Goal: Task Accomplishment & Management: Manage account settings

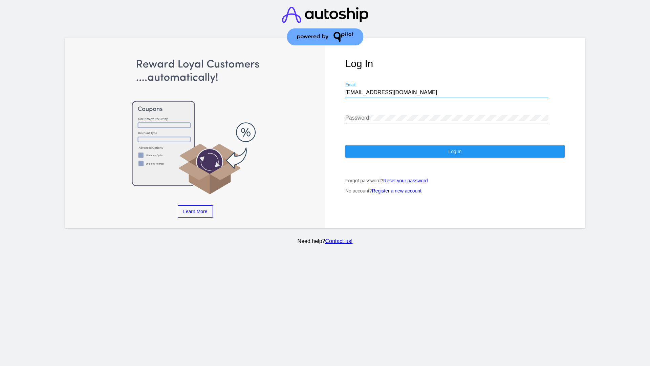
type input "[EMAIL_ADDRESS][DOMAIN_NAME]"
click at [455, 151] on span "Log In" at bounding box center [454, 151] width 13 height 5
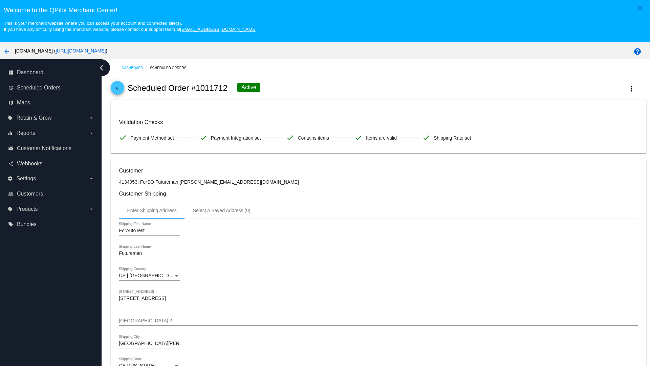
scroll to position [197, 0]
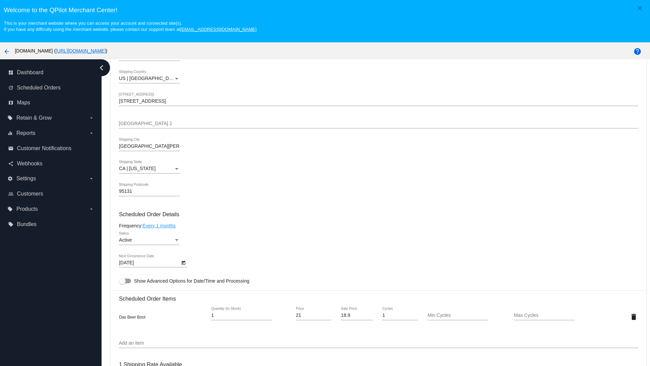
click at [160, 225] on link "Every 1 months" at bounding box center [159, 225] width 33 height 5
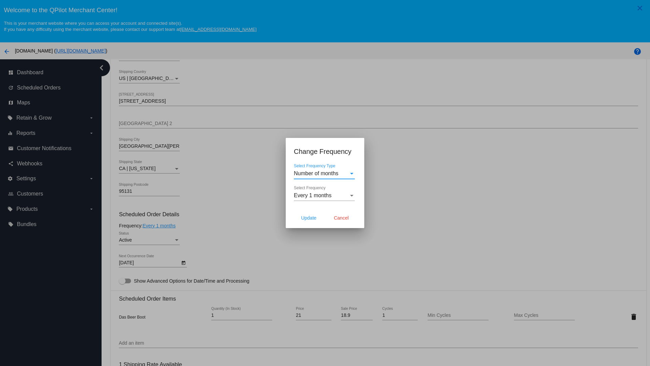
click at [324, 195] on span "Every 1 months" at bounding box center [313, 195] width 38 height 6
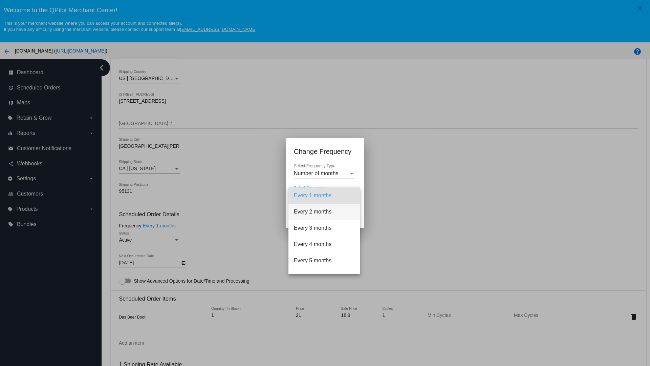
click at [324, 212] on span "Every 2 months" at bounding box center [324, 212] width 61 height 16
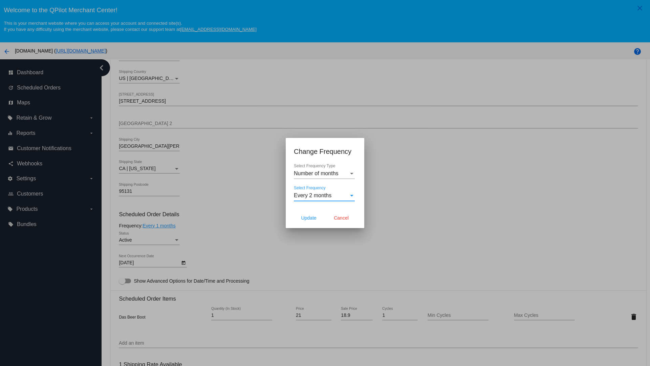
click at [341, 218] on span "Cancel" at bounding box center [341, 217] width 15 height 5
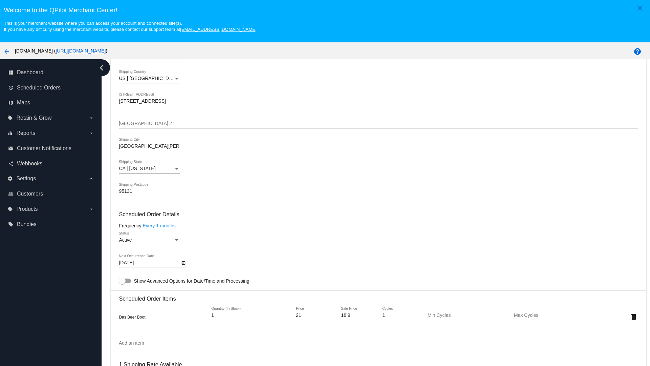
click at [160, 225] on link "Every 1 months" at bounding box center [159, 225] width 33 height 5
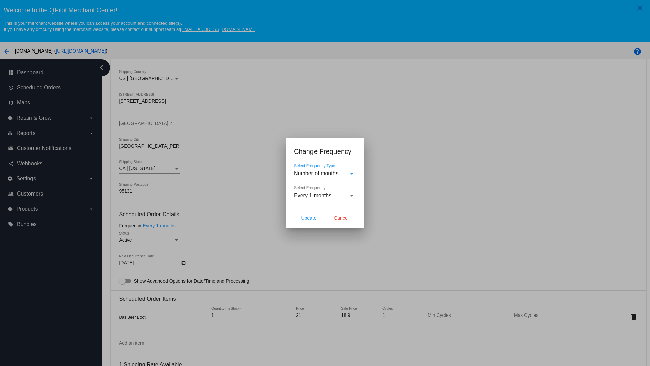
click at [324, 195] on span "Every 1 months" at bounding box center [313, 195] width 38 height 6
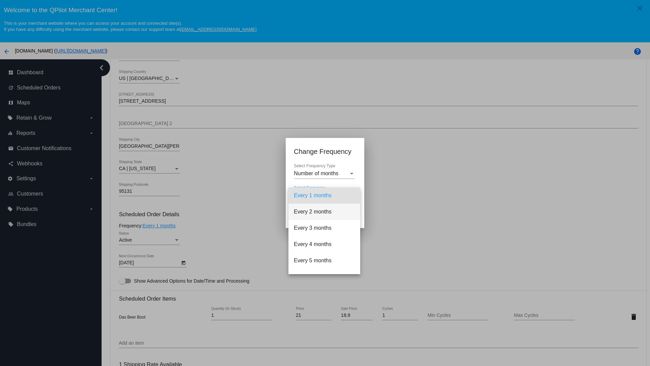
click at [324, 212] on span "Every 2 months" at bounding box center [324, 212] width 61 height 16
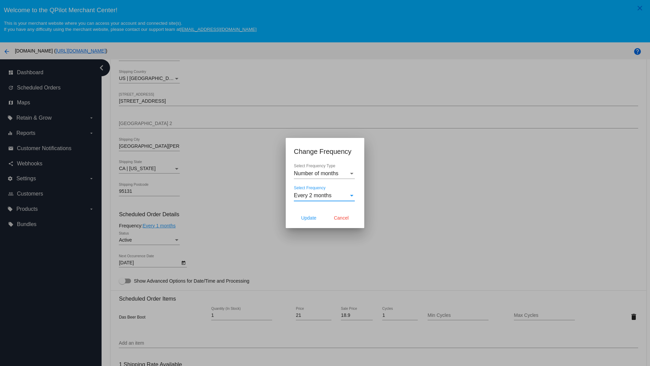
click at [309, 218] on span "Update" at bounding box center [308, 217] width 15 height 5
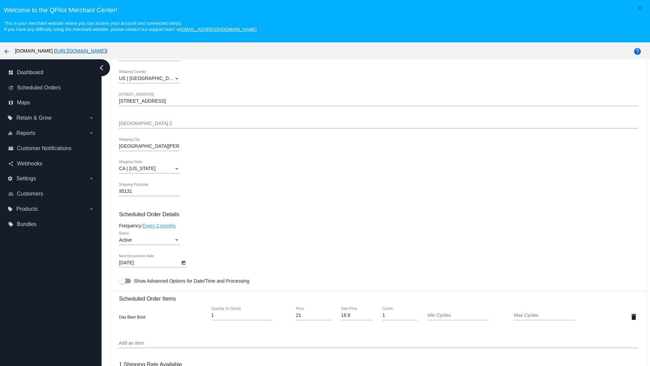
type input "10/18/2025"
click at [160, 225] on link "Every 2 months" at bounding box center [159, 225] width 33 height 5
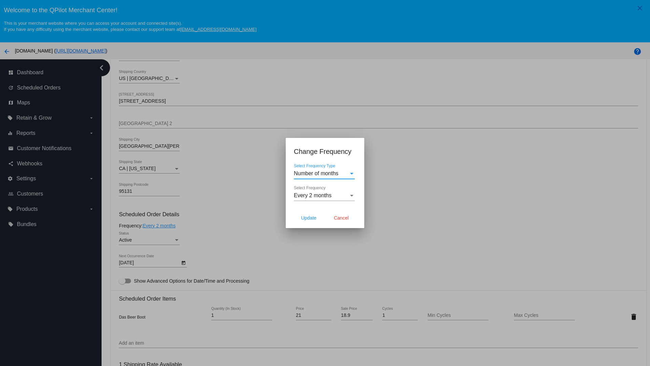
click at [324, 195] on span "Every 2 months" at bounding box center [313, 195] width 38 height 6
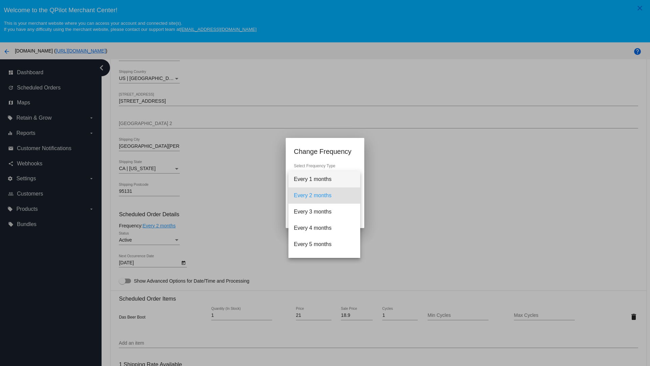
click at [324, 179] on span "Every 1 months" at bounding box center [324, 179] width 61 height 16
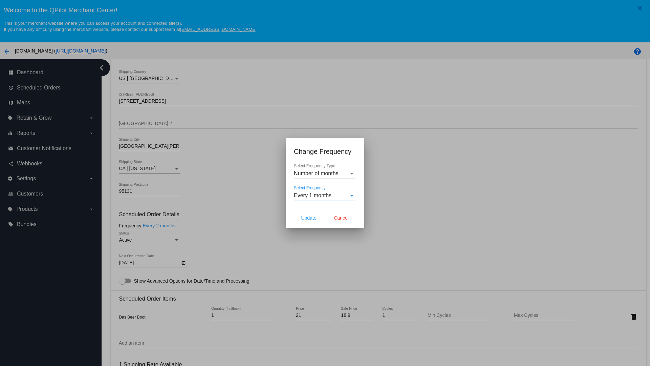
click at [203, 203] on div at bounding box center [325, 183] width 650 height 366
